Goal: Information Seeking & Learning: Find specific fact

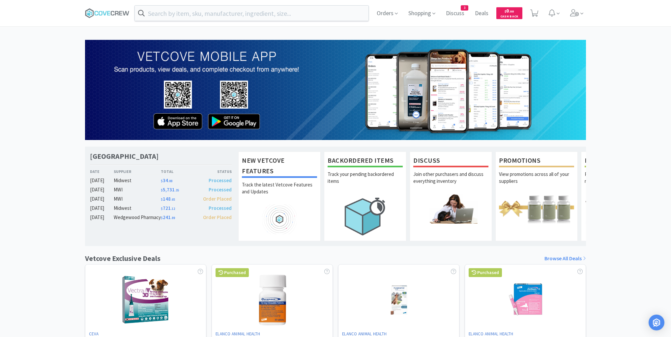
drag, startPoint x: 69, startPoint y: 77, endPoint x: 81, endPoint y: 67, distance: 16.2
click at [69, 77] on div "[GEOGRAPHIC_DATA] Veterinary Specialty Center Date Supplier Total Status [DATE]…" at bounding box center [335, 290] width 671 height 501
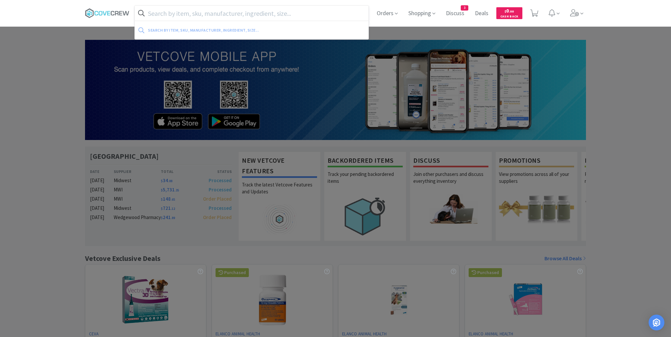
click at [162, 14] on input "text" at bounding box center [252, 13] width 234 height 15
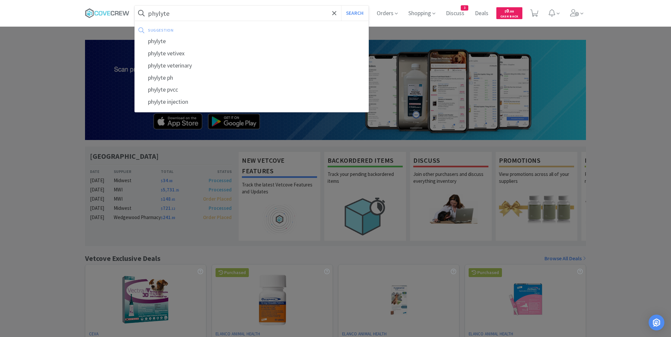
click at [341, 6] on button "Search" at bounding box center [354, 13] width 27 height 15
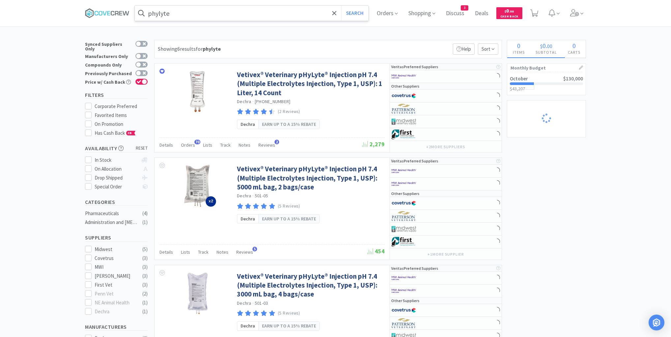
click at [213, 12] on input "phylyte" at bounding box center [252, 13] width 234 height 15
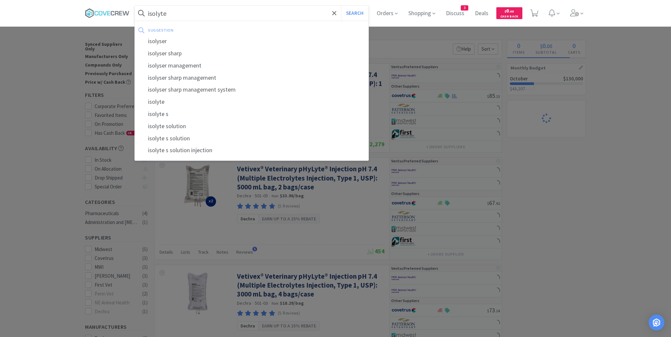
type input "isolyte"
click at [341, 6] on button "Search" at bounding box center [354, 13] width 27 height 15
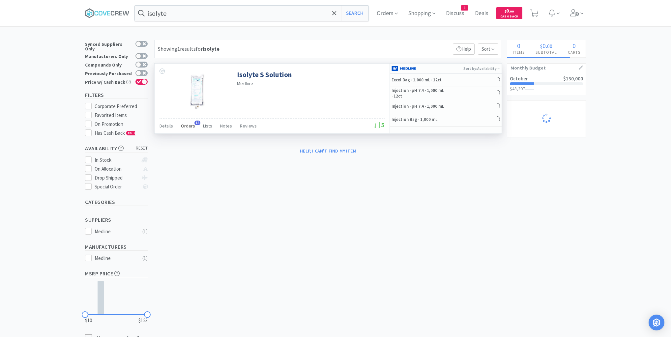
click at [181, 125] on span "Orders" at bounding box center [188, 126] width 14 height 6
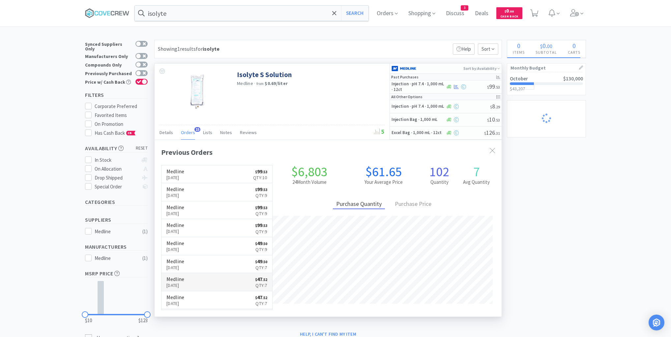
scroll to position [177, 347]
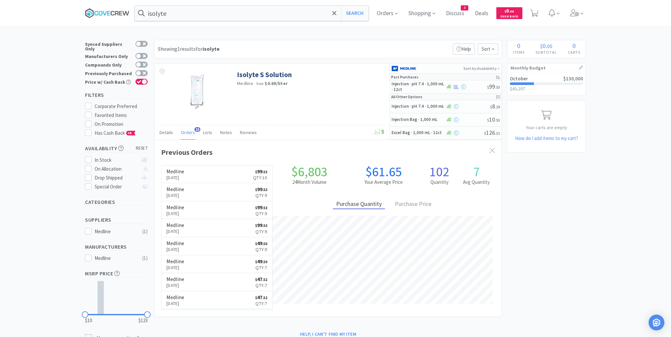
click at [114, 14] on icon at bounding box center [107, 13] width 44 height 10
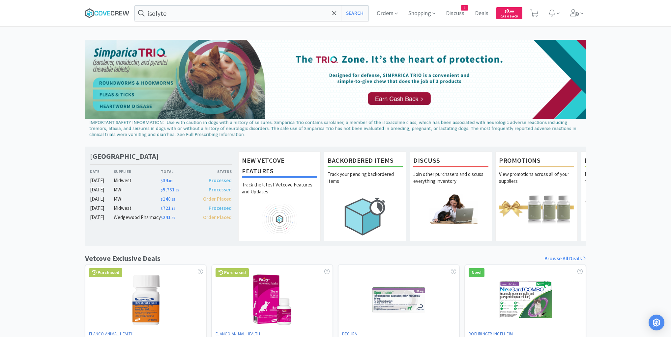
click at [109, 13] on icon at bounding box center [108, 13] width 3 height 4
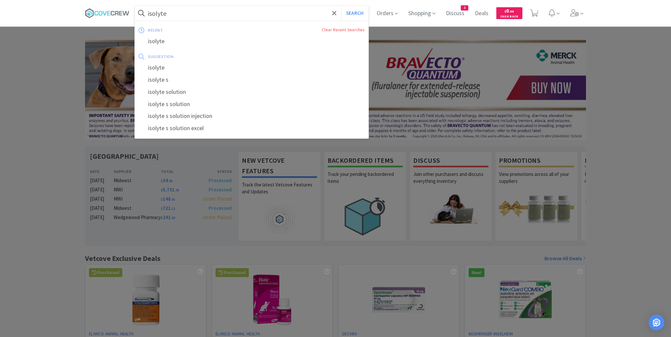
click at [180, 11] on input "isolyte" at bounding box center [252, 13] width 234 height 15
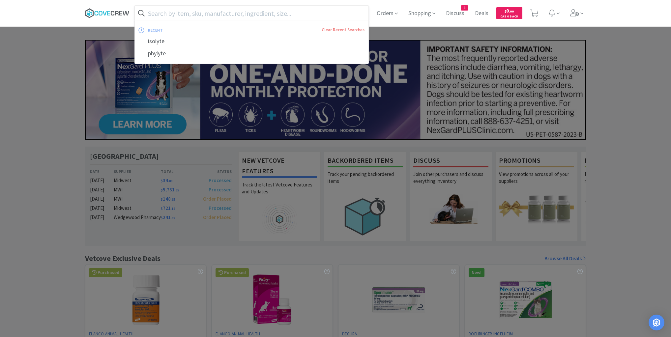
click at [117, 11] on icon at bounding box center [117, 13] width 4 height 4
